Goal: Book appointment/travel/reservation

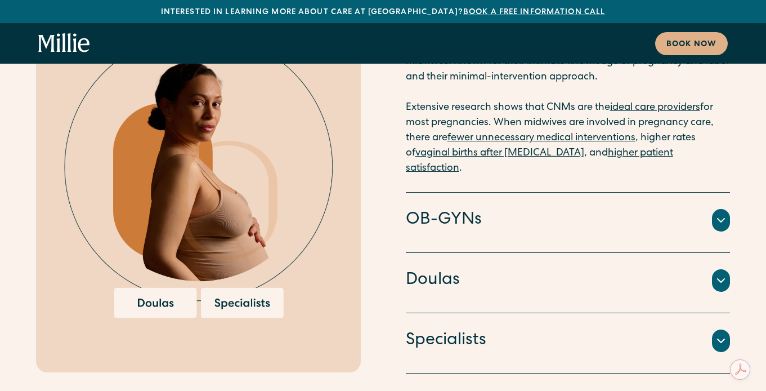
scroll to position [2533, 0]
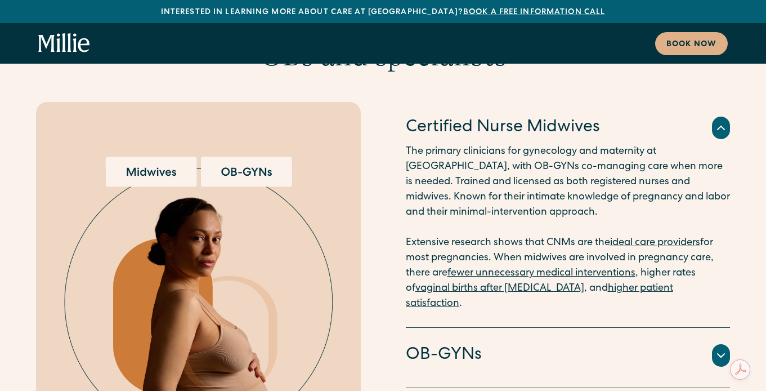
click at [492, 343] on div "OB-GYNs" at bounding box center [568, 355] width 325 height 24
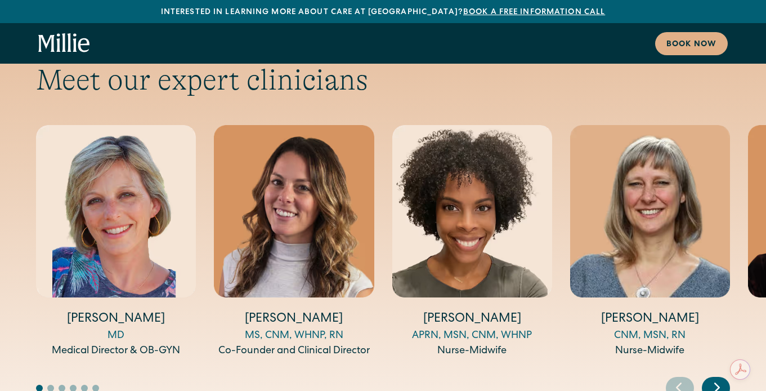
scroll to position [4062, 0]
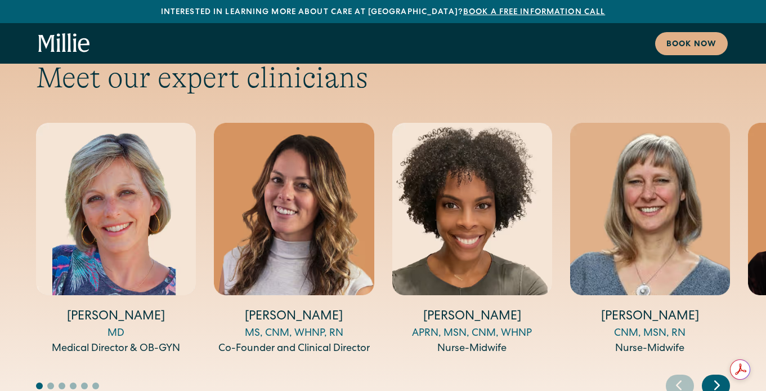
click at [712, 376] on icon "Next slide" at bounding box center [717, 384] width 17 height 17
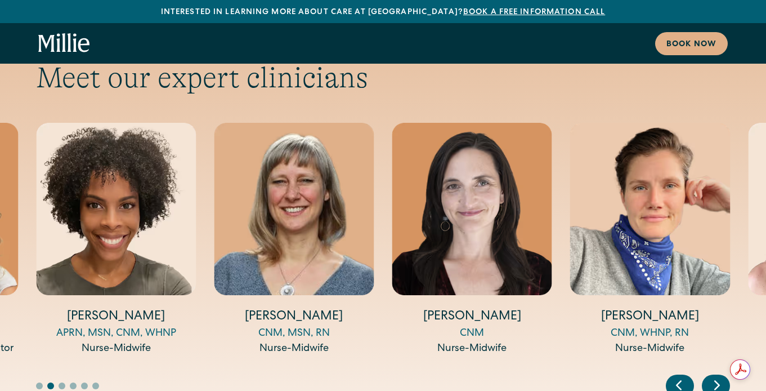
click at [712, 376] on icon "Next slide" at bounding box center [717, 384] width 17 height 17
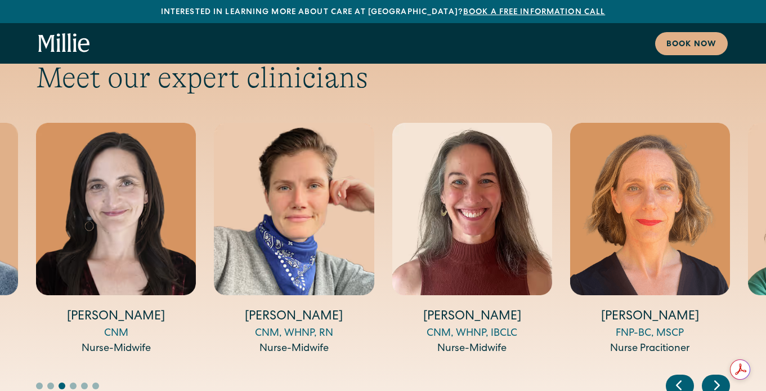
click at [712, 376] on icon "Next slide" at bounding box center [717, 384] width 17 height 17
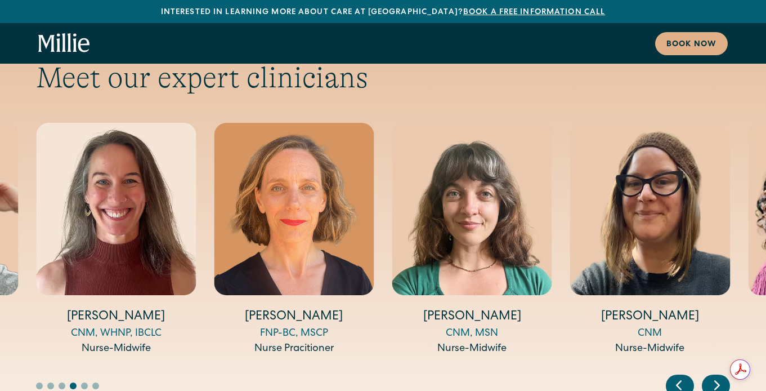
click at [712, 376] on icon "Next slide" at bounding box center [717, 384] width 17 height 17
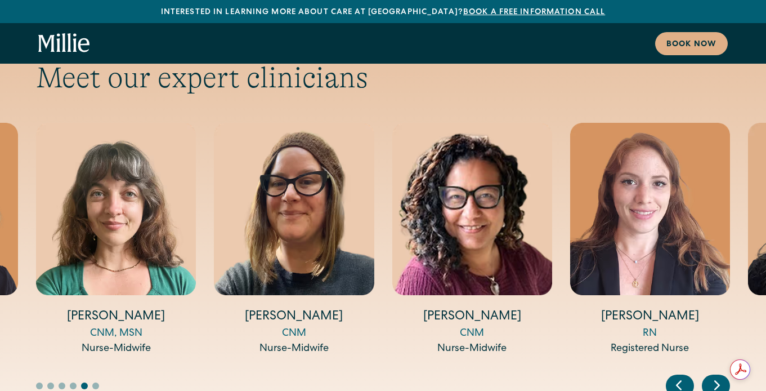
click at [712, 376] on icon "Next slide" at bounding box center [717, 384] width 17 height 17
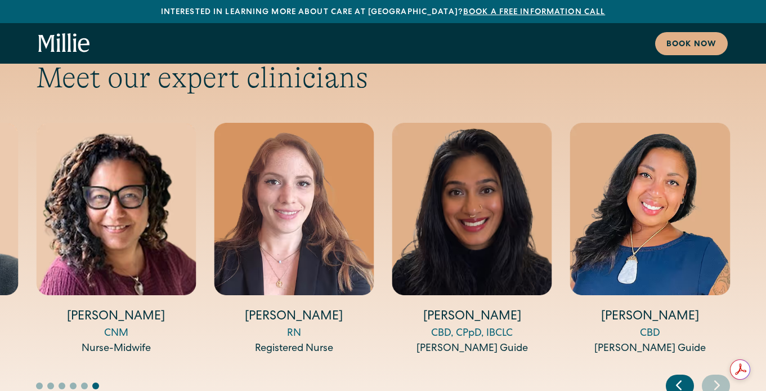
click at [712, 376] on icon "Next slide" at bounding box center [717, 384] width 17 height 17
click at [673, 376] on icon "Previous slide" at bounding box center [678, 384] width 17 height 17
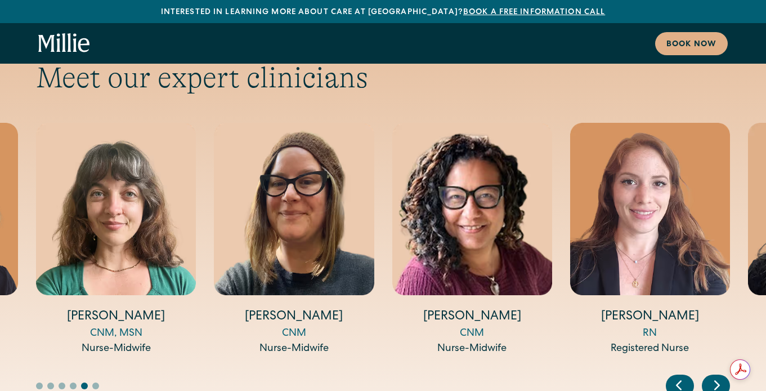
click at [673, 376] on icon "Previous slide" at bounding box center [678, 384] width 17 height 17
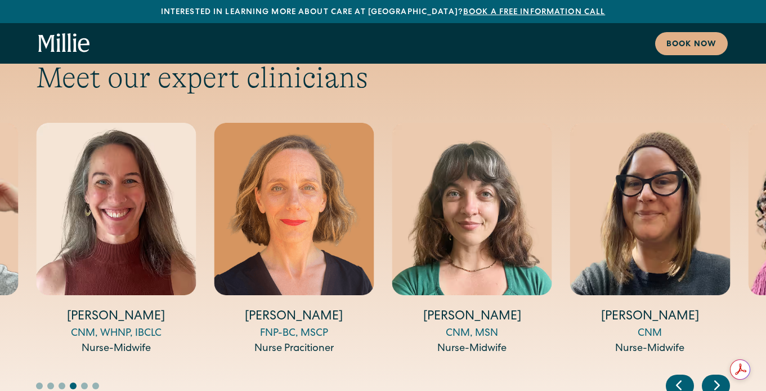
click at [673, 376] on icon "Previous slide" at bounding box center [678, 384] width 17 height 17
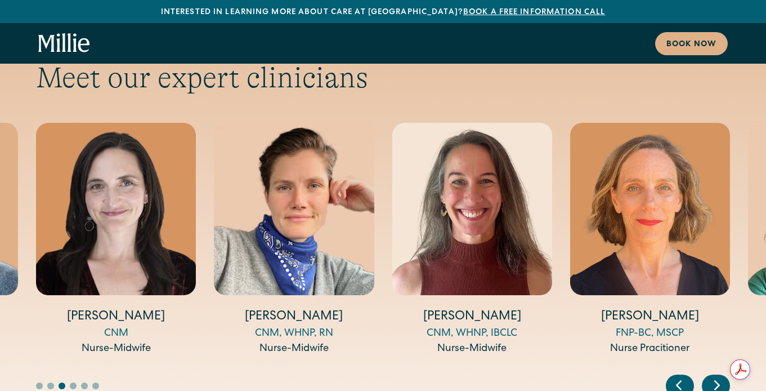
click at [673, 376] on icon "Previous slide" at bounding box center [678, 384] width 17 height 17
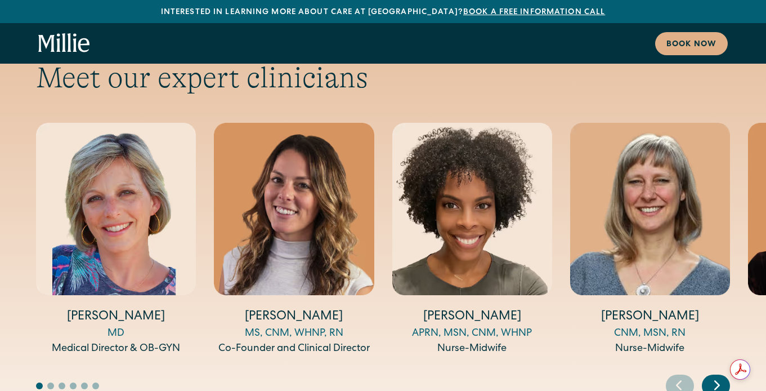
click at [673, 376] on icon "Previous slide" at bounding box center [678, 384] width 17 height 17
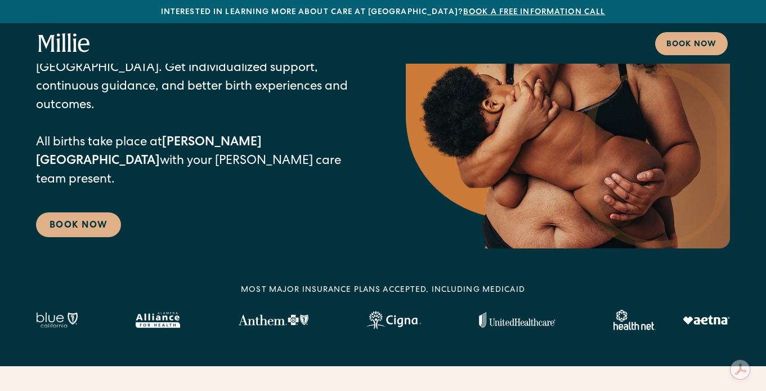
scroll to position [310, 0]
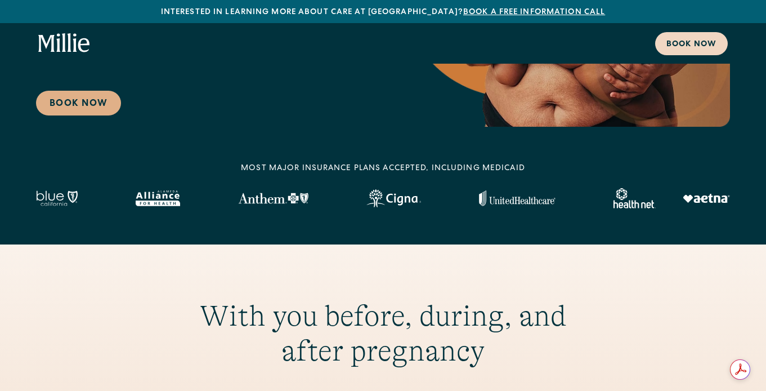
click at [699, 44] on div "Book now" at bounding box center [692, 45] width 50 height 12
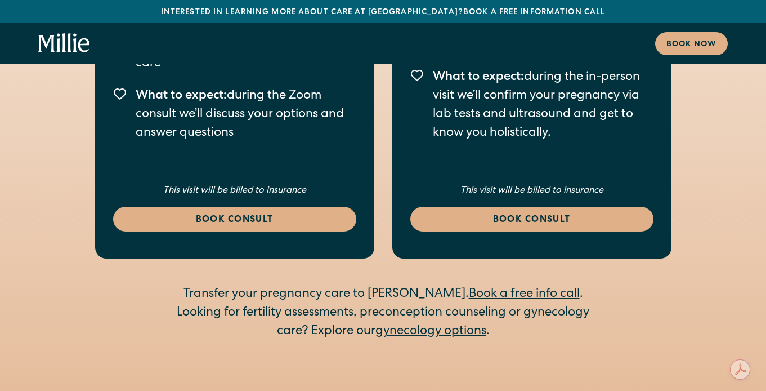
scroll to position [2072, 0]
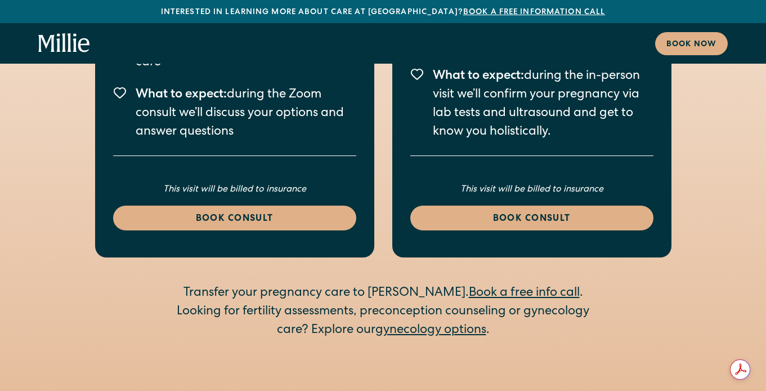
click at [424, 324] on link "gynecology options" at bounding box center [430, 330] width 111 height 12
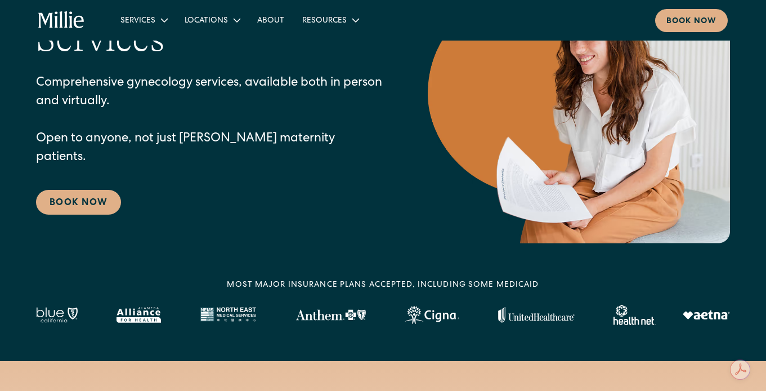
scroll to position [122, 0]
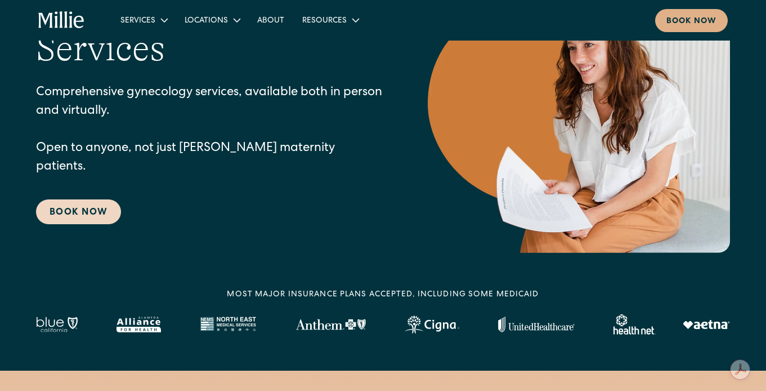
click at [96, 200] on link "Book Now" at bounding box center [78, 211] width 85 height 25
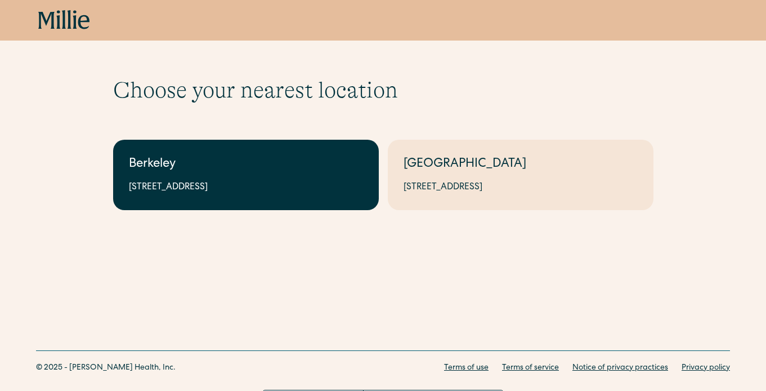
click at [153, 193] on div "2999 Regent St, Suite 524, Berkeley, CA 94705" at bounding box center [246, 188] width 234 height 14
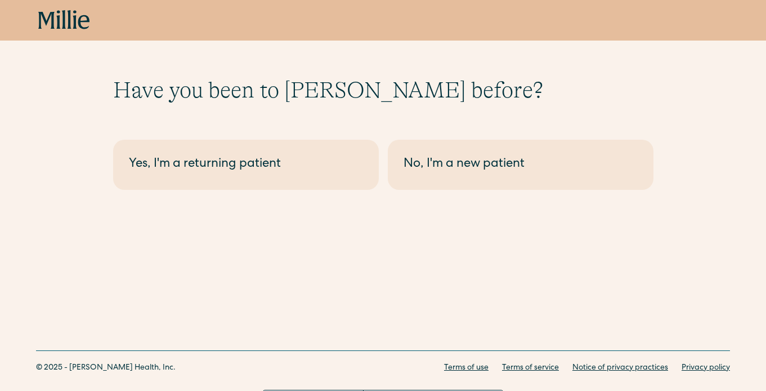
click at [453, 191] on div "Have you been to Millie before? Berkeley - Maternity Yes, I'm a returning patie…" at bounding box center [383, 133] width 766 height 185
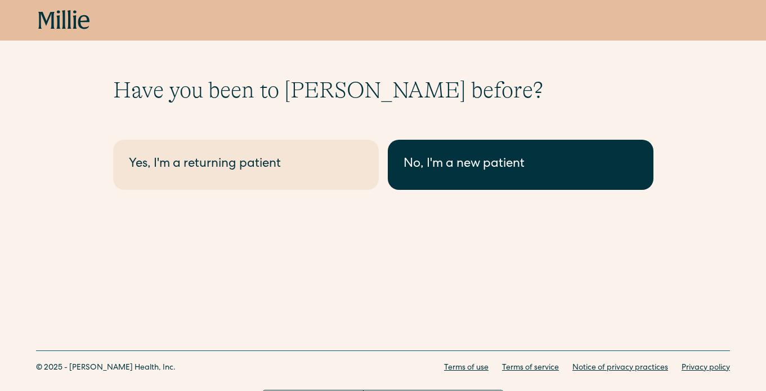
click at [454, 185] on link "No, I'm a new patient" at bounding box center [521, 165] width 266 height 50
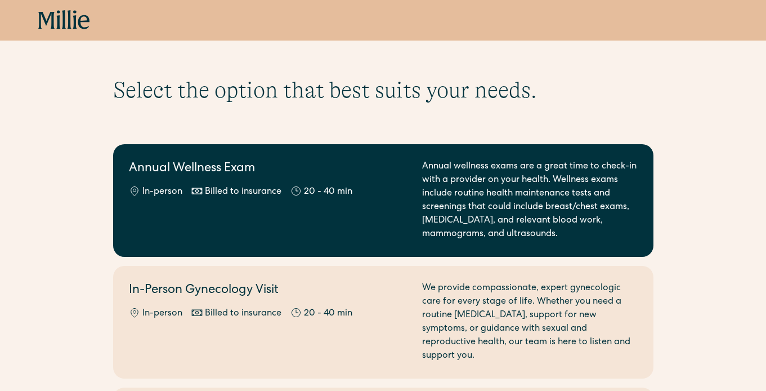
click at [611, 223] on div "Annual wellness exams are a great time to check-in with a provider on your heal…" at bounding box center [530, 200] width 216 height 81
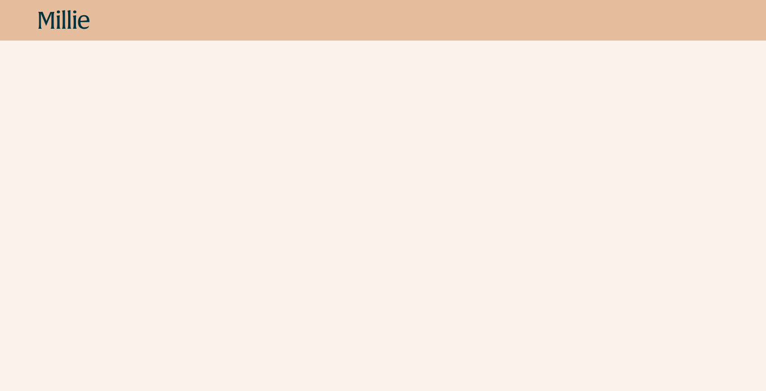
scroll to position [310, 0]
